Goal: Information Seeking & Learning: Find contact information

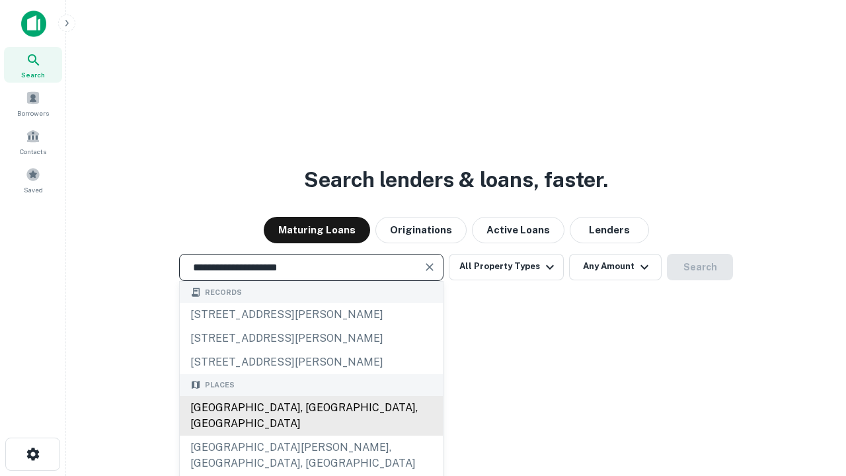
click at [311, 435] on div "Santa Monica, CA, USA" at bounding box center [311, 416] width 263 height 40
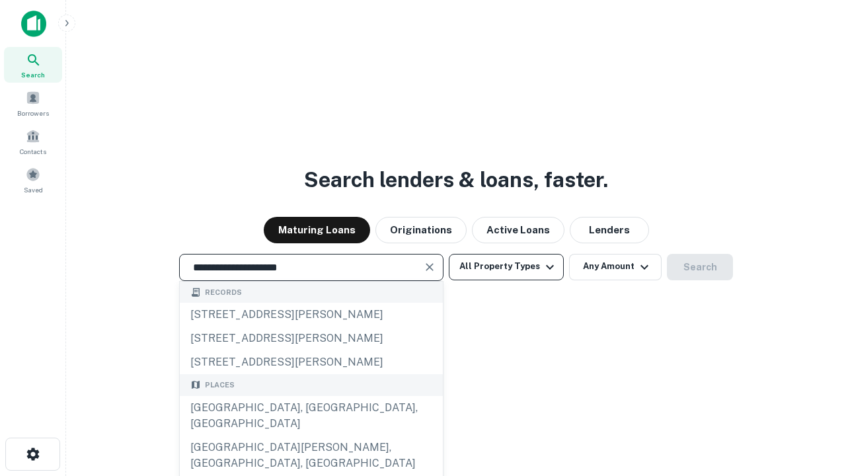
type input "**********"
click at [506, 266] on button "All Property Types" at bounding box center [506, 267] width 115 height 26
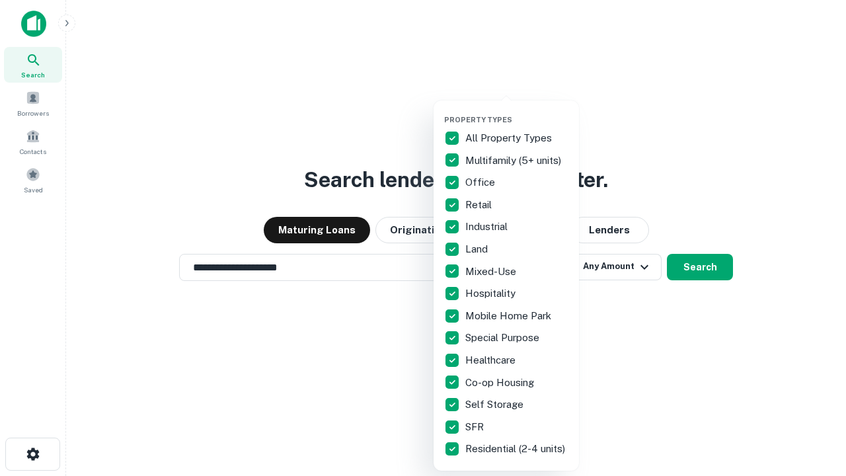
click at [517, 111] on button "button" at bounding box center [516, 111] width 145 height 1
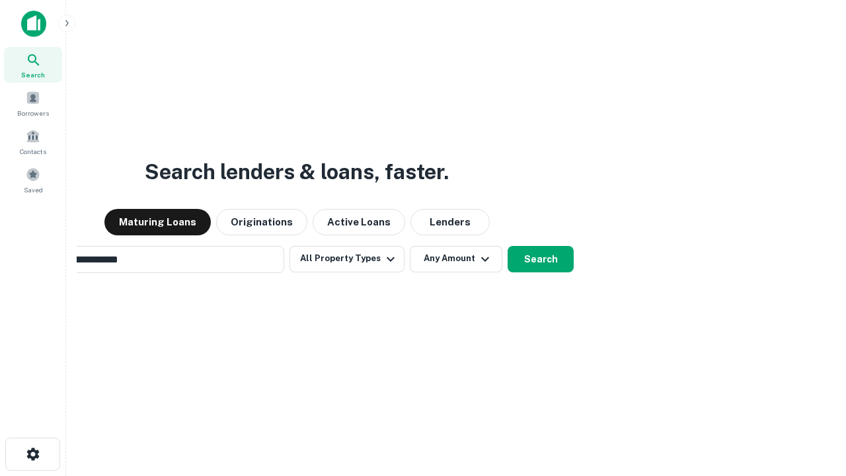
scroll to position [20, 0]
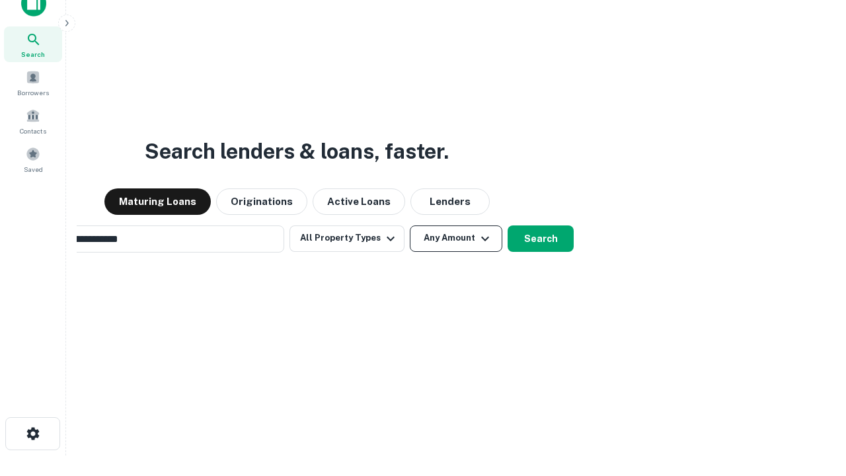
click at [410, 225] on button "Any Amount" at bounding box center [456, 238] width 92 height 26
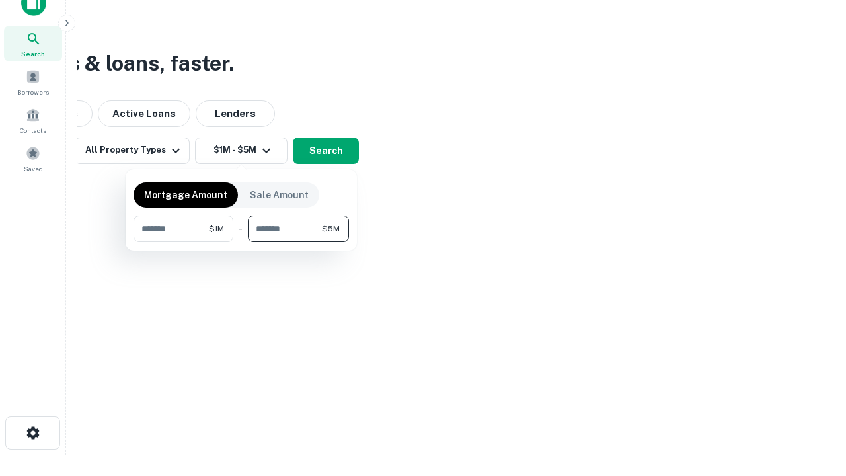
type input "*******"
click at [241, 242] on button "button" at bounding box center [240, 242] width 215 height 1
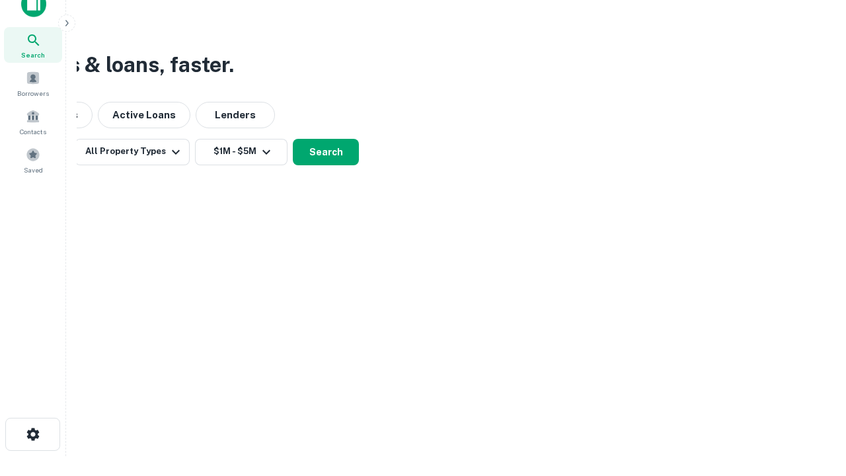
scroll to position [8, 244]
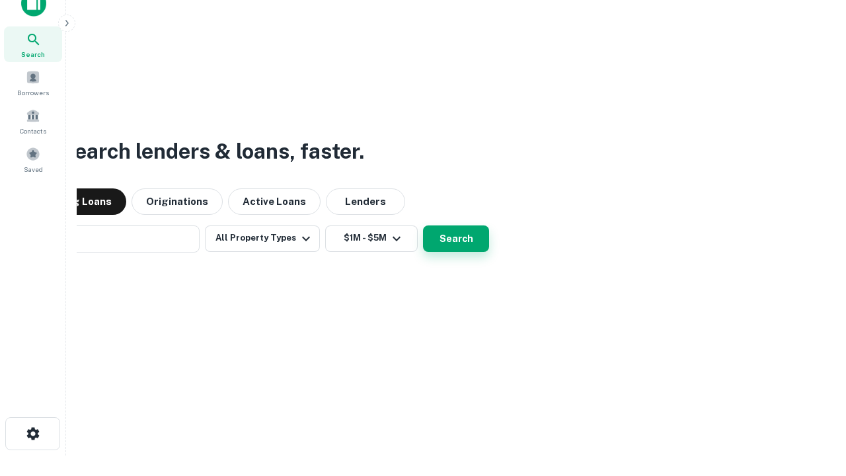
click at [423, 225] on button "Search" at bounding box center [456, 238] width 66 height 26
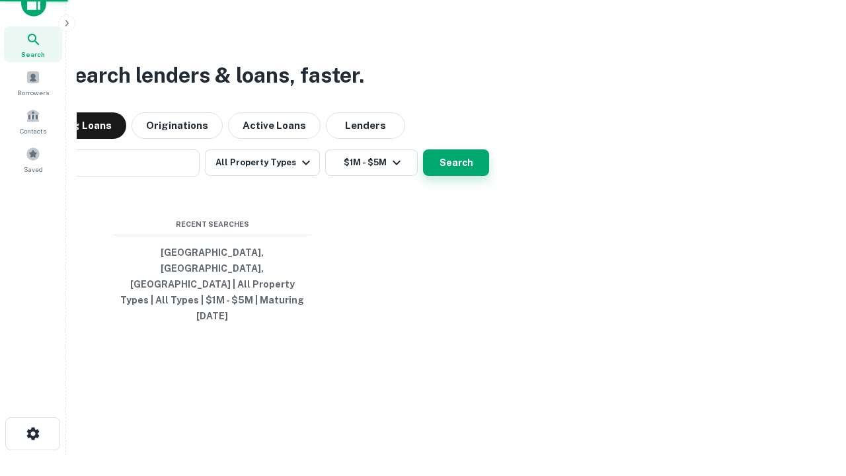
scroll to position [35, 374]
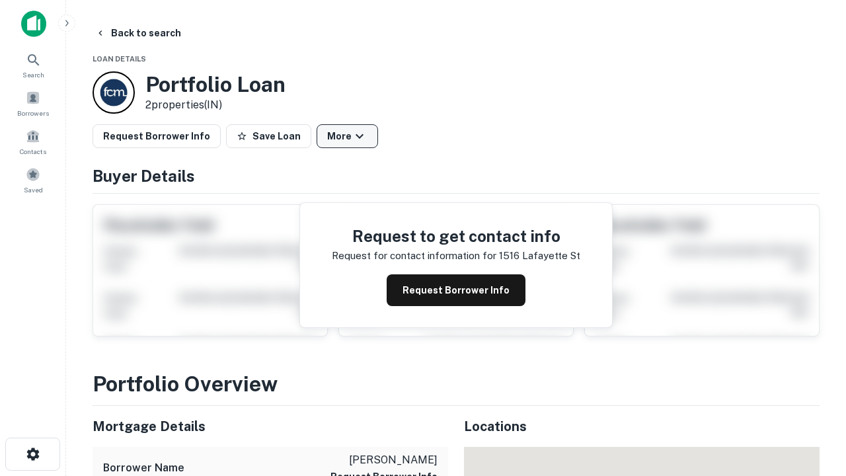
click at [347, 136] on button "More" at bounding box center [346, 136] width 61 height 24
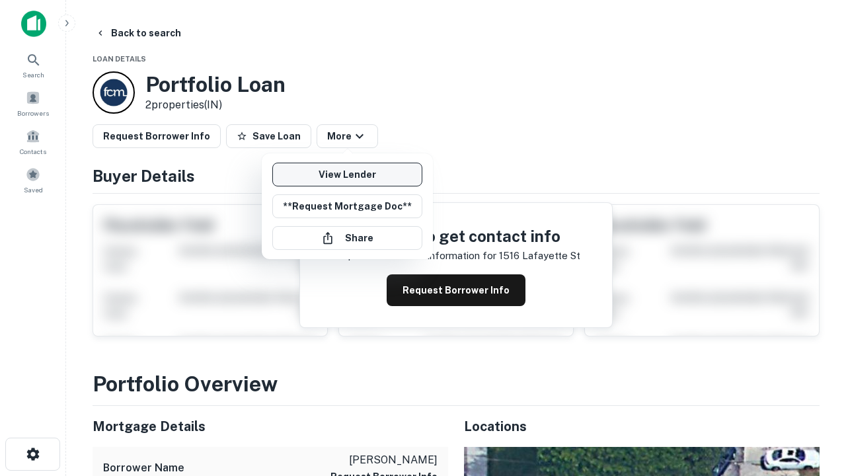
click at [347, 174] on link "View Lender" at bounding box center [347, 175] width 150 height 24
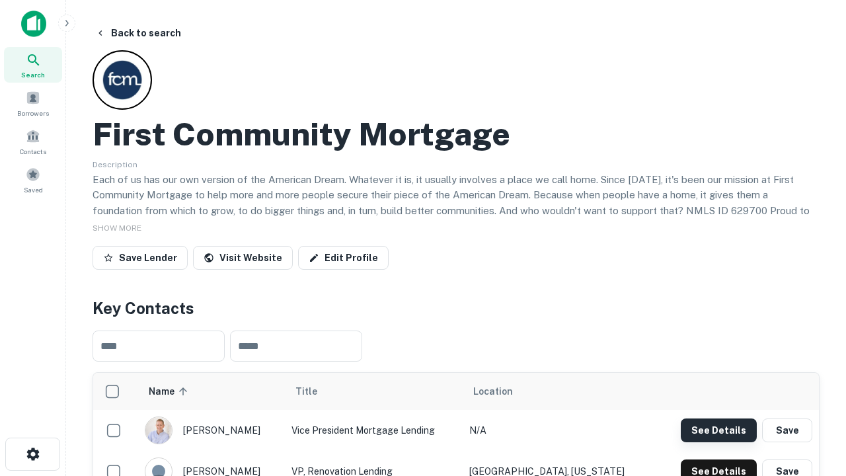
click at [718, 429] on button "See Details" at bounding box center [719, 430] width 76 height 24
